Goal: Information Seeking & Learning: Learn about a topic

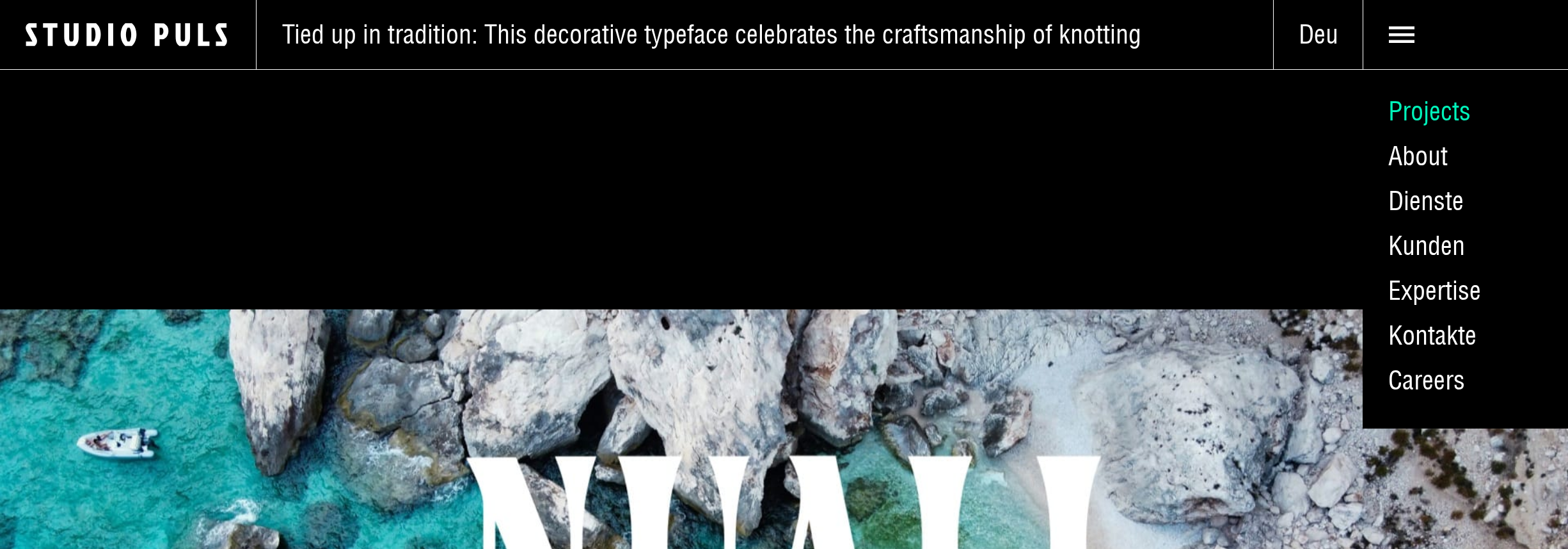
click at [1421, 104] on link "Projects" at bounding box center [1465, 111] width 205 height 45
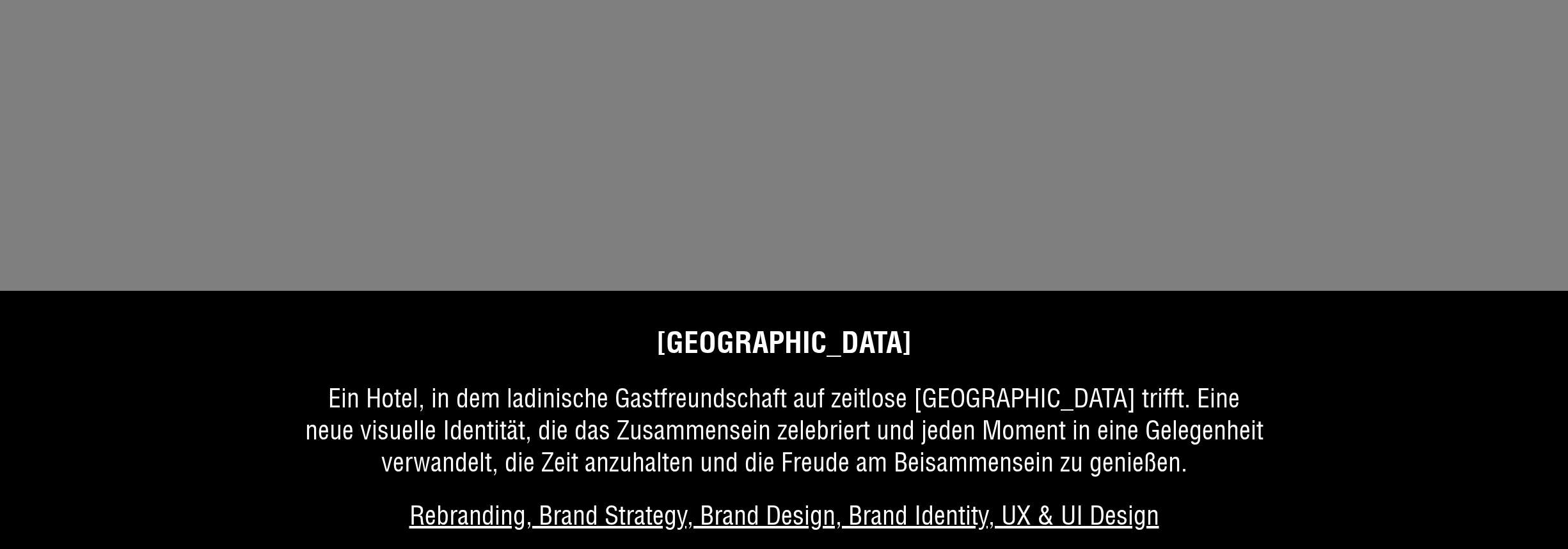
scroll to position [2284, 0]
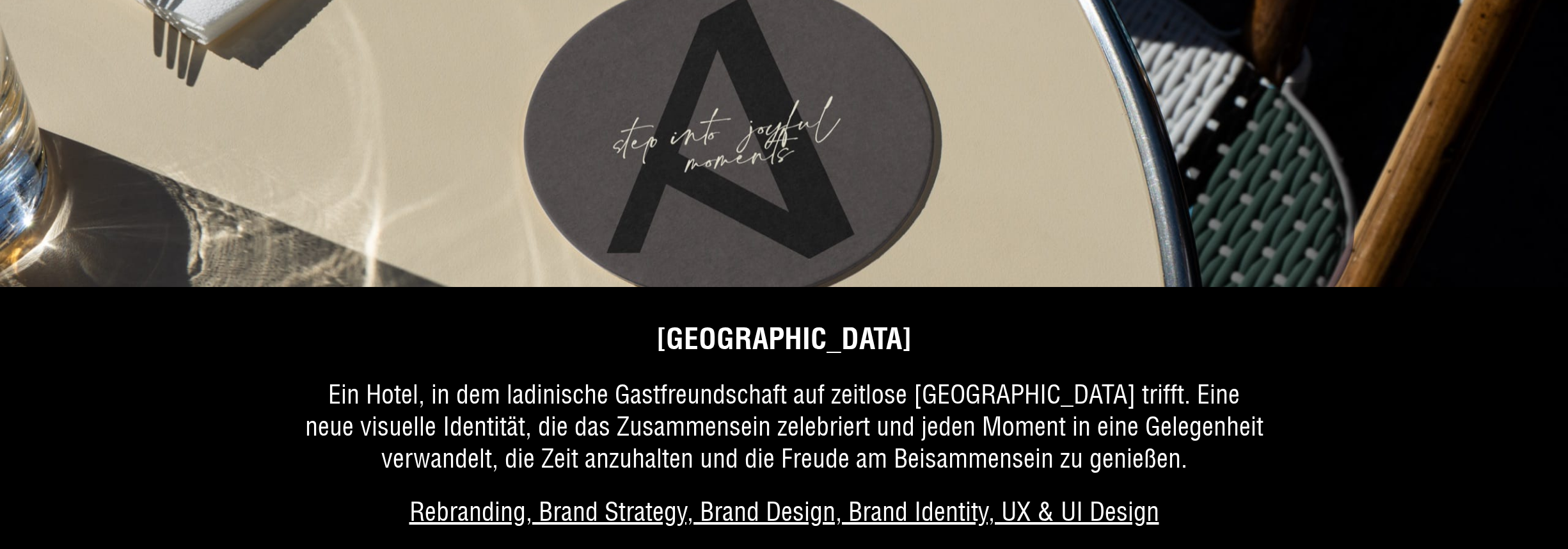
click at [787, 341] on link "Mehr über das Projekt" at bounding box center [784, 440] width 1568 height 242
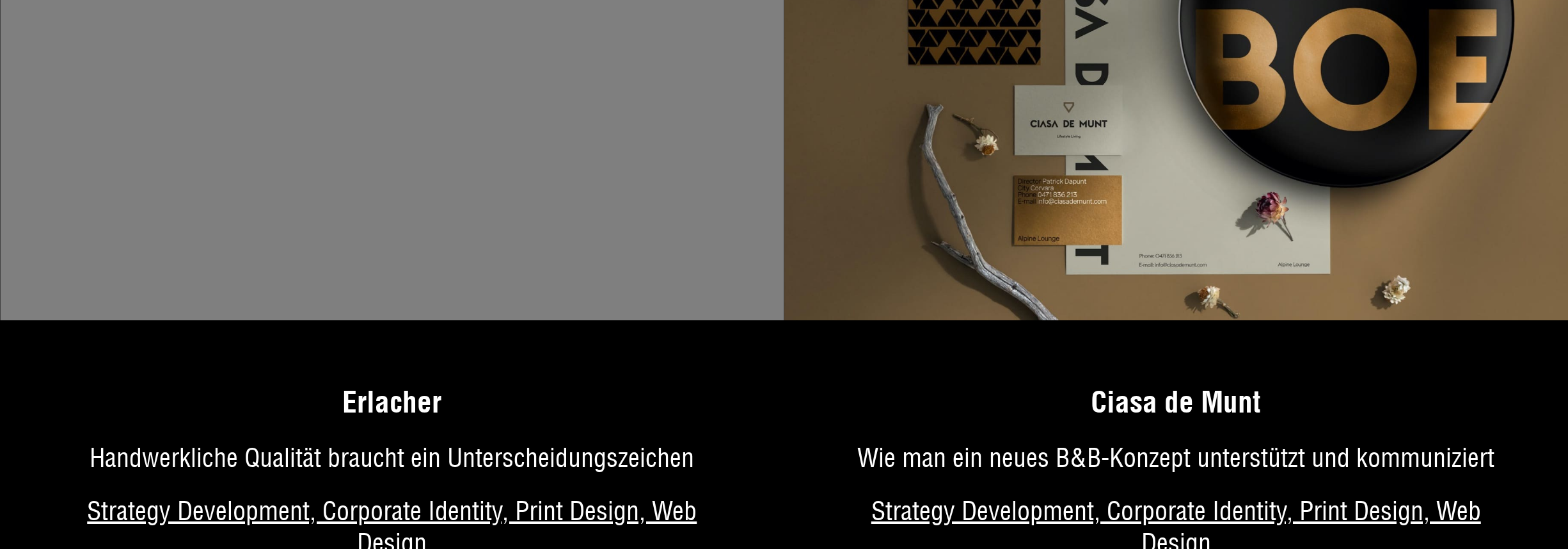
scroll to position [6383, 0]
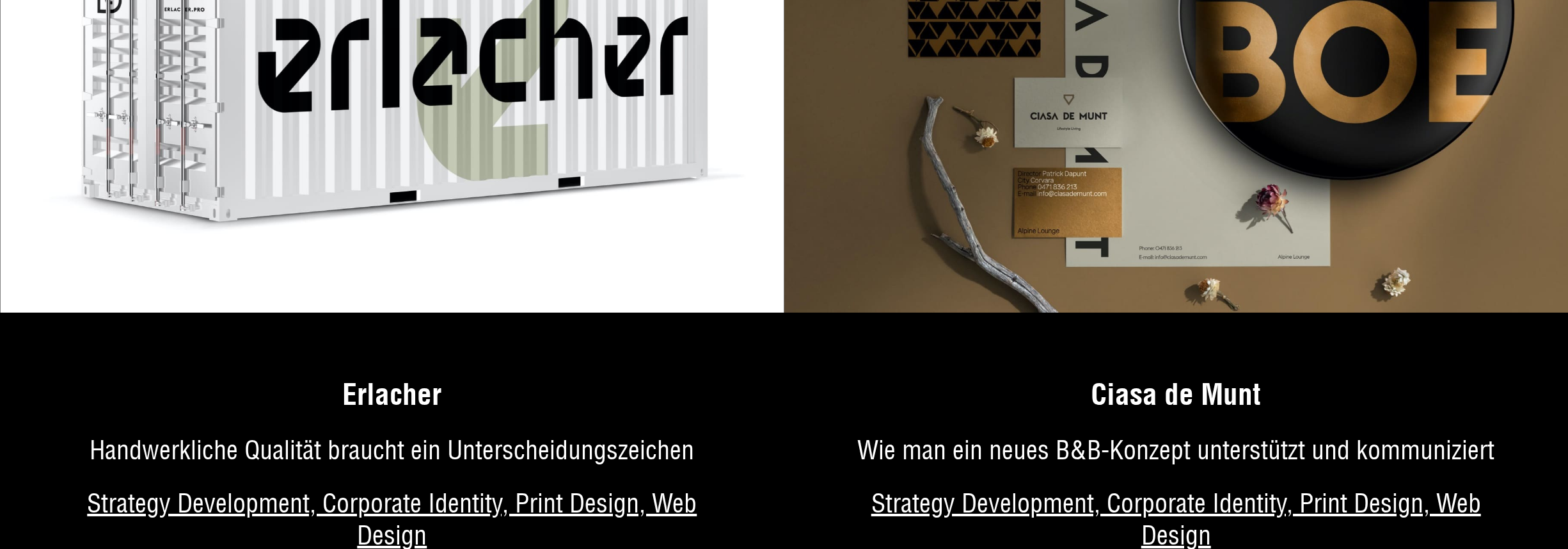
click at [901, 193] on img at bounding box center [1177, 67] width 785 height 491
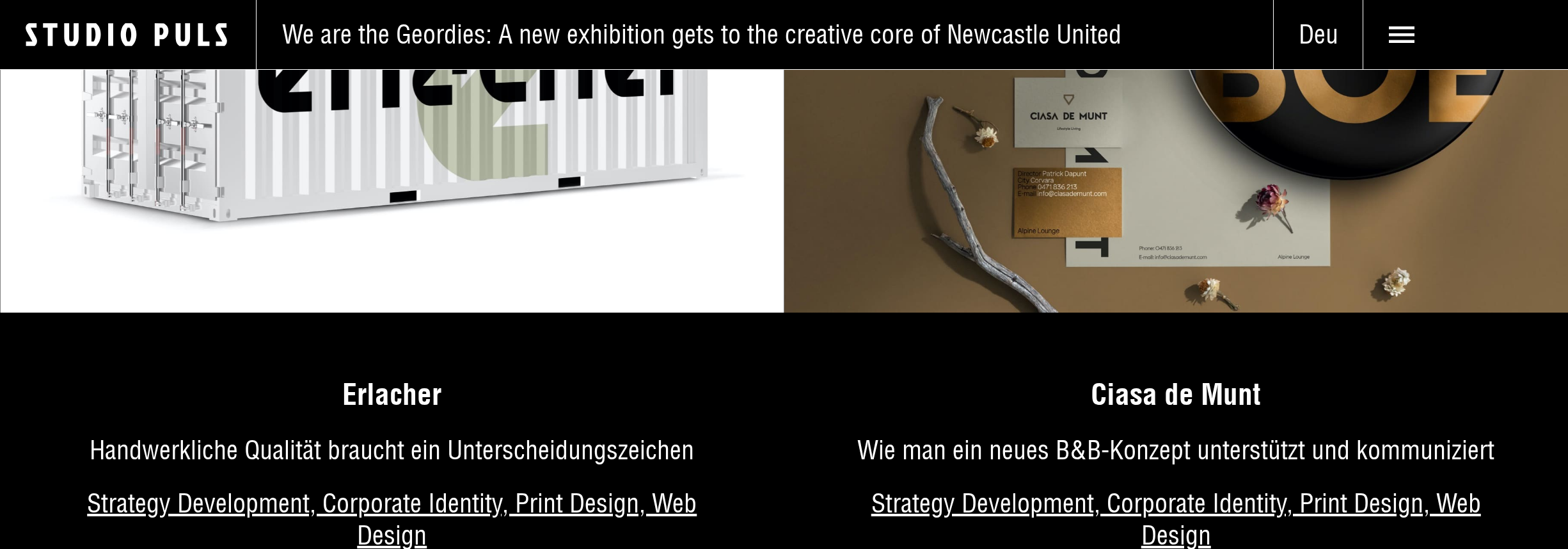
scroll to position [6400, 0]
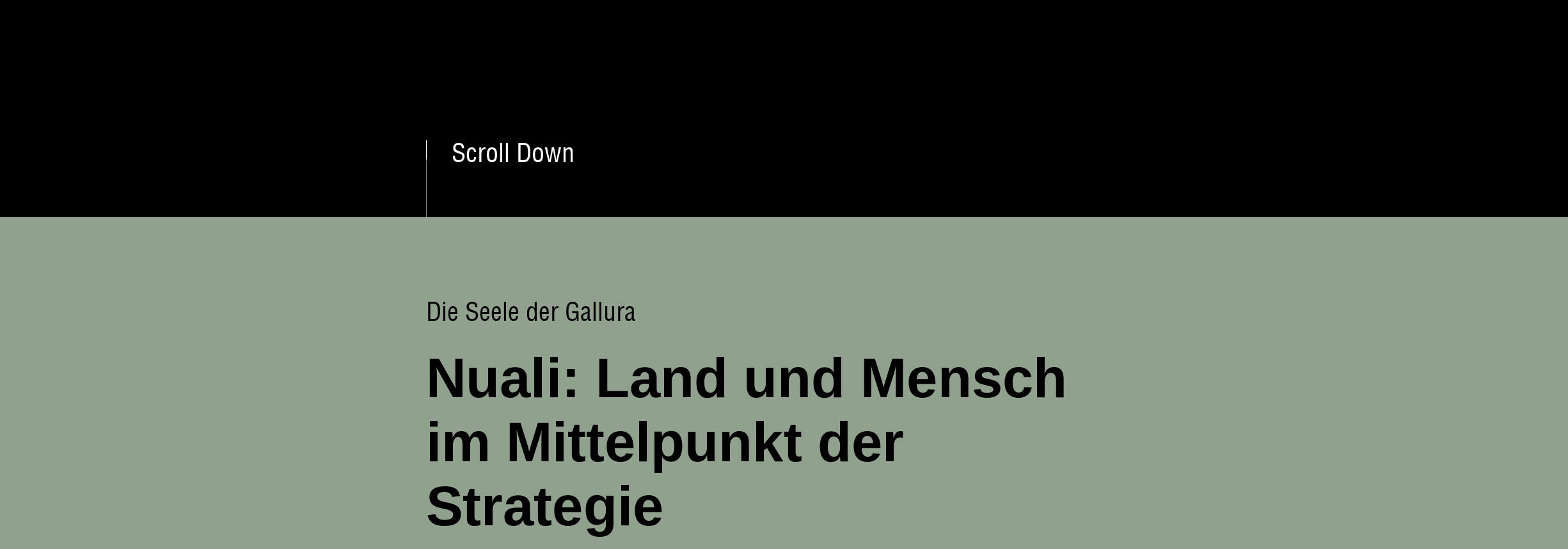
scroll to position [333, 0]
